Goal: Task Accomplishment & Management: Manage account settings

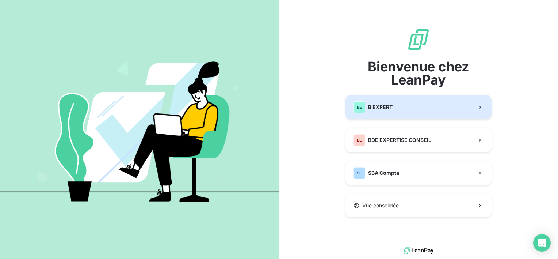
click at [422, 112] on button "BE B EXPERT" at bounding box center [418, 107] width 146 height 24
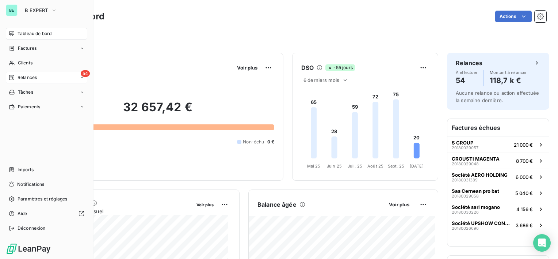
click at [45, 75] on div "54 Relances" at bounding box center [46, 78] width 81 height 12
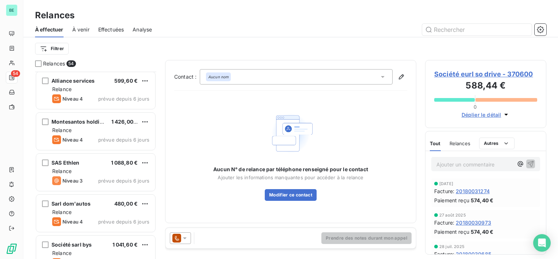
scroll to position [146, 0]
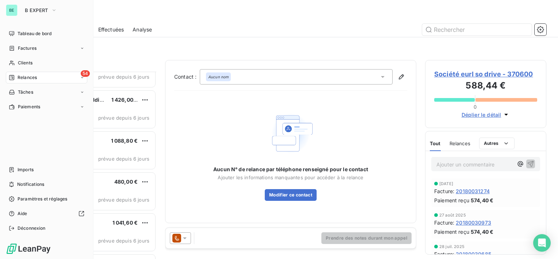
click at [41, 74] on div "54 Relances" at bounding box center [46, 78] width 81 height 12
